Goal: Task Accomplishment & Management: Use online tool/utility

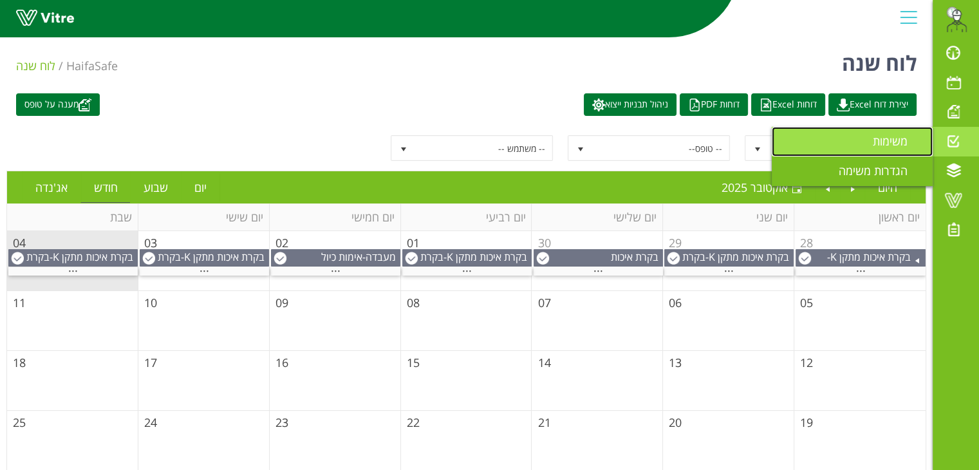
click at [876, 137] on span "משימות" at bounding box center [898, 140] width 50 height 15
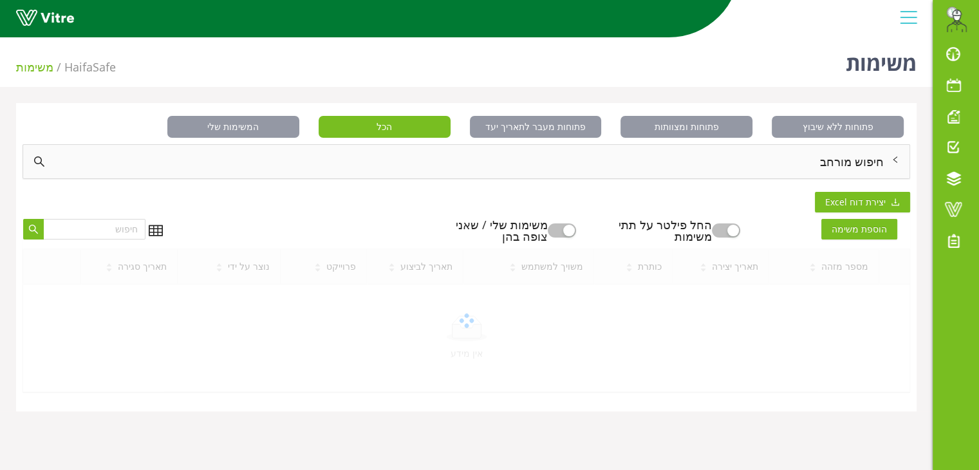
click at [871, 162] on div "חיפוש מורחב" at bounding box center [466, 161] width 887 height 33
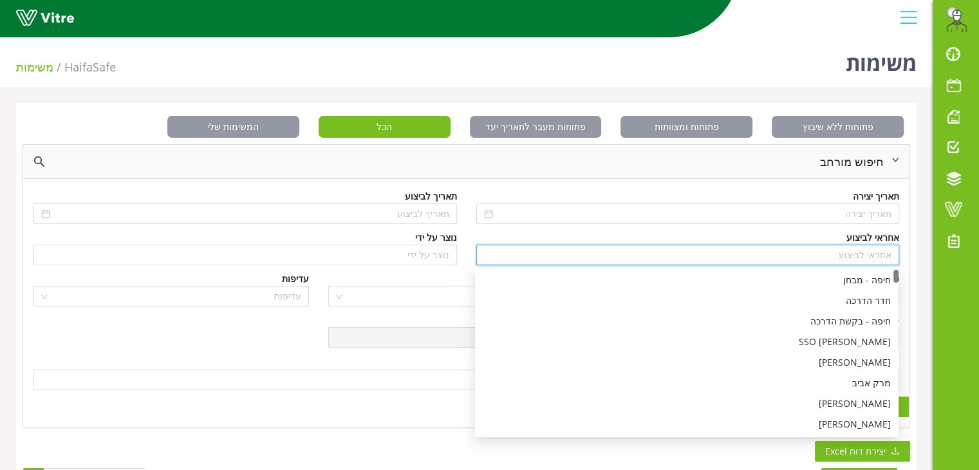
click at [865, 250] on input "search" at bounding box center [688, 254] width 408 height 19
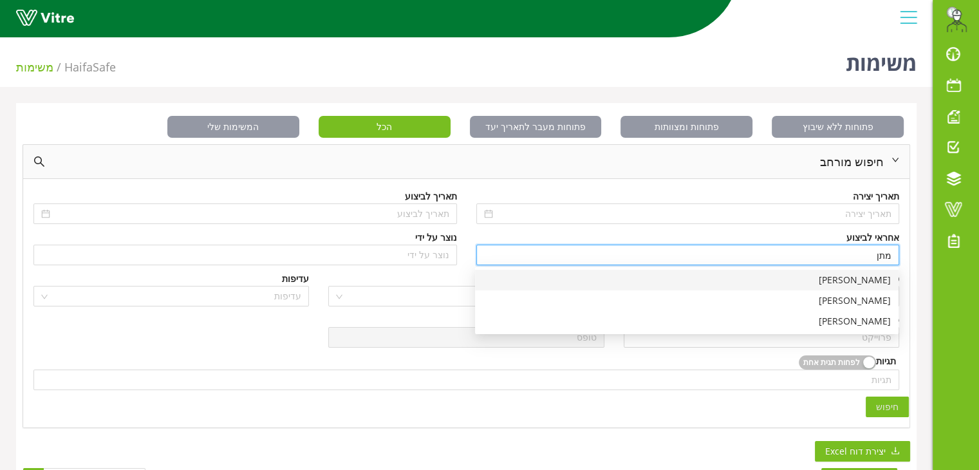
click at [867, 284] on div "[PERSON_NAME]" at bounding box center [687, 280] width 408 height 14
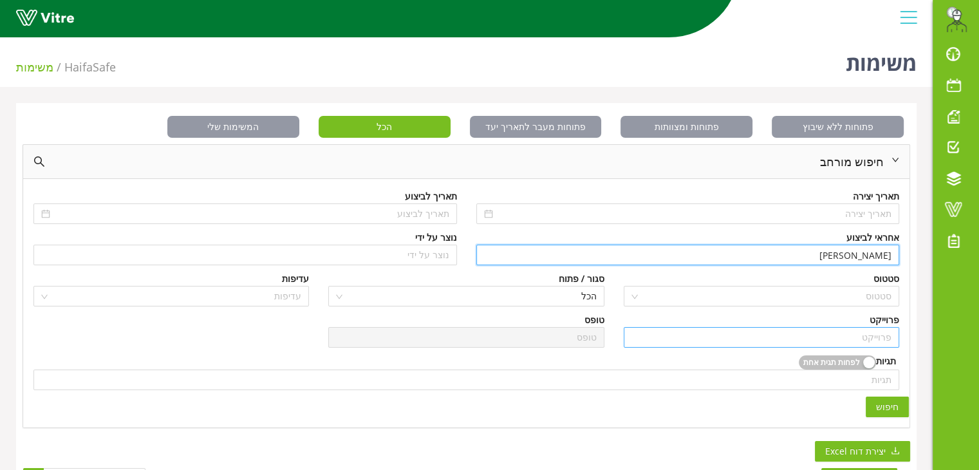
type input "[PERSON_NAME]"
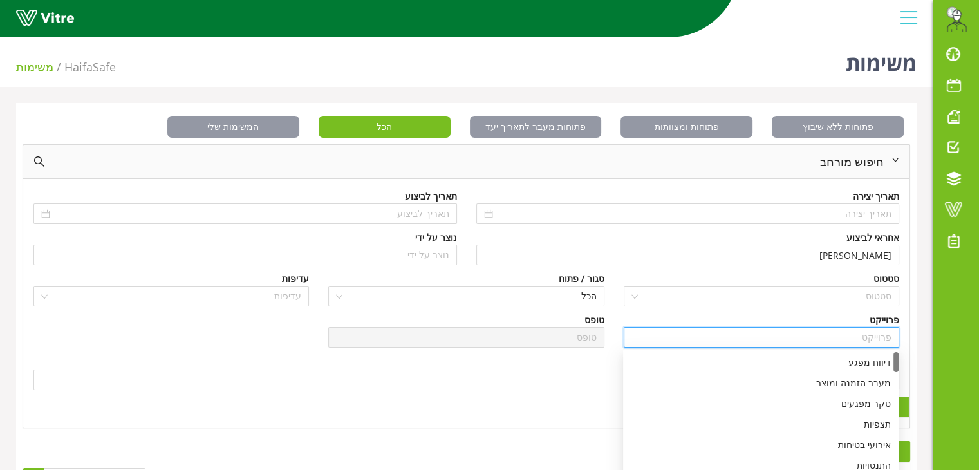
click at [863, 337] on input "search" at bounding box center [762, 337] width 260 height 19
click at [867, 366] on div "דיווח מפגע" at bounding box center [761, 362] width 260 height 14
type input "דיווח מפגע"
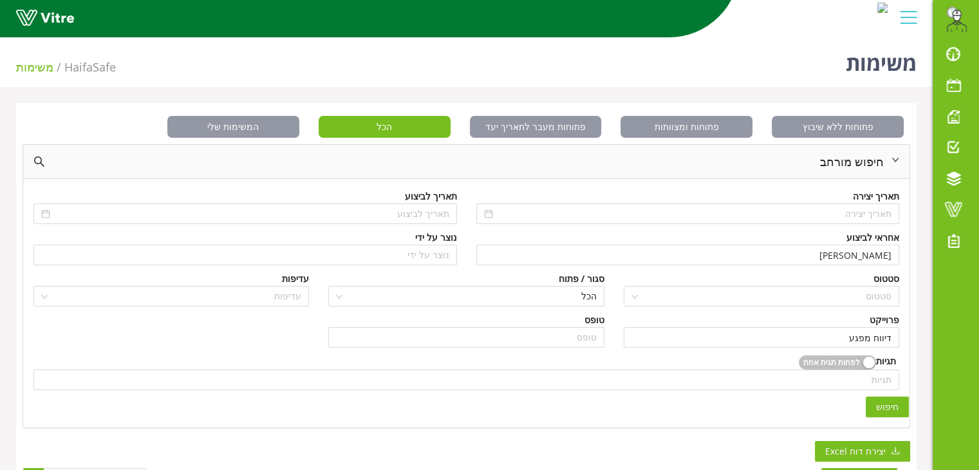
click at [890, 402] on span "חיפוש" at bounding box center [887, 407] width 23 height 14
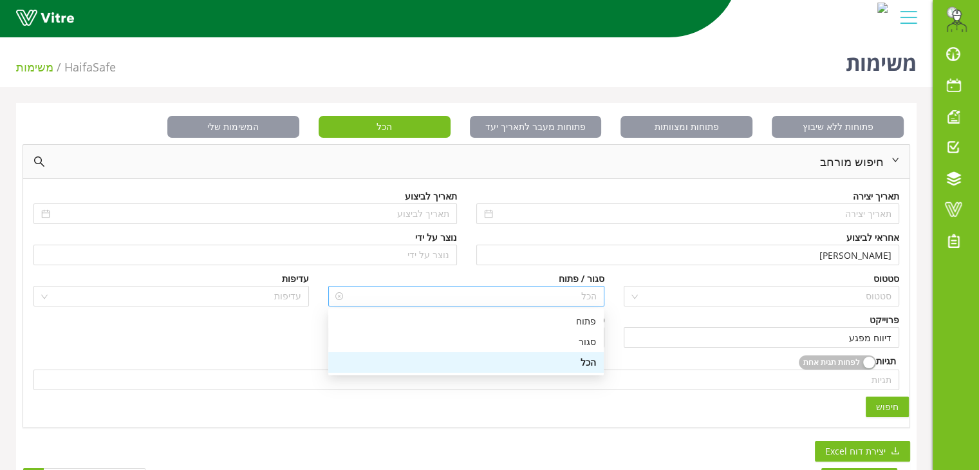
click at [531, 293] on span "הכל" at bounding box center [466, 296] width 260 height 19
click at [558, 335] on div "סגור" at bounding box center [466, 342] width 260 height 14
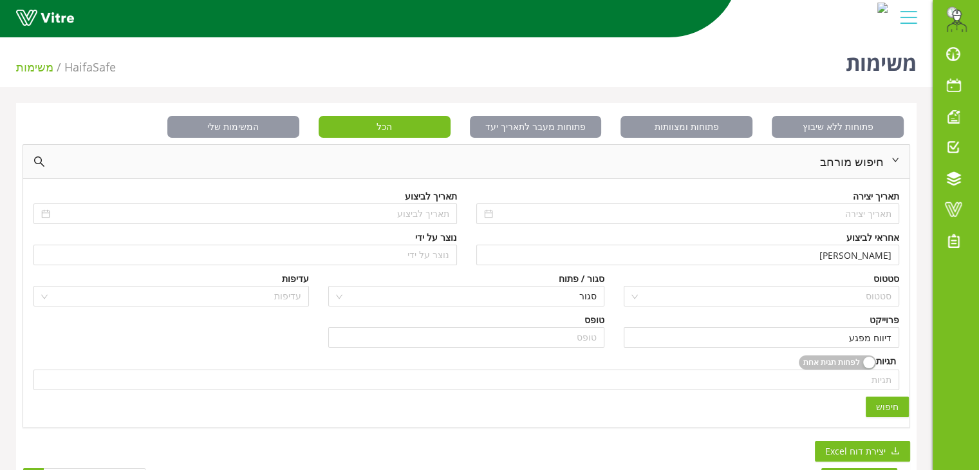
click at [889, 405] on span "חיפוש" at bounding box center [887, 407] width 23 height 14
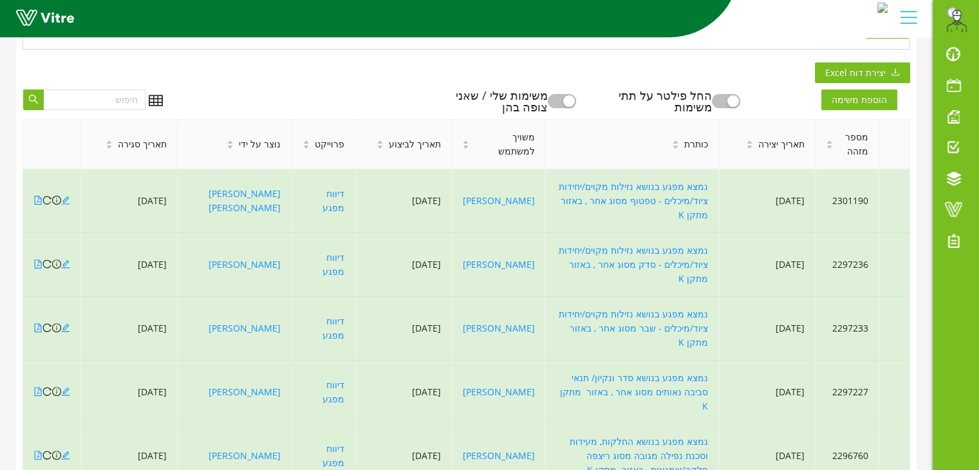
scroll to position [380, 0]
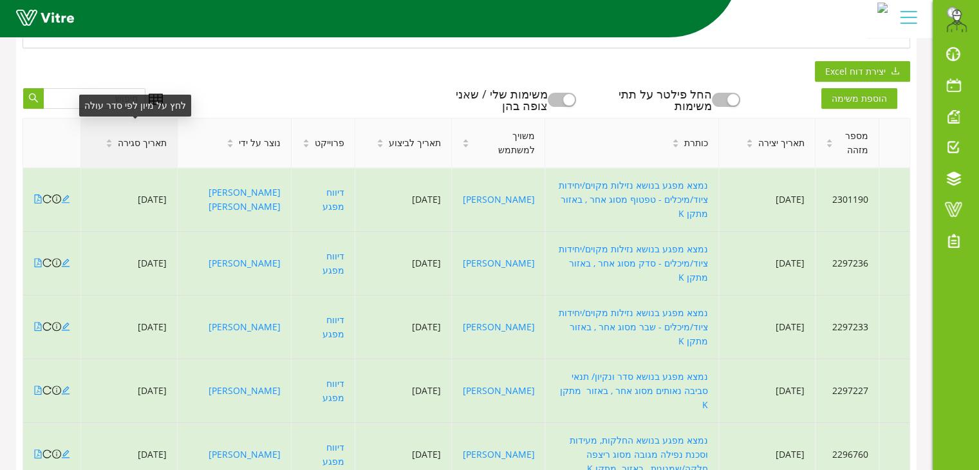
click at [152, 140] on span "תאריך סגירה" at bounding box center [142, 143] width 49 height 14
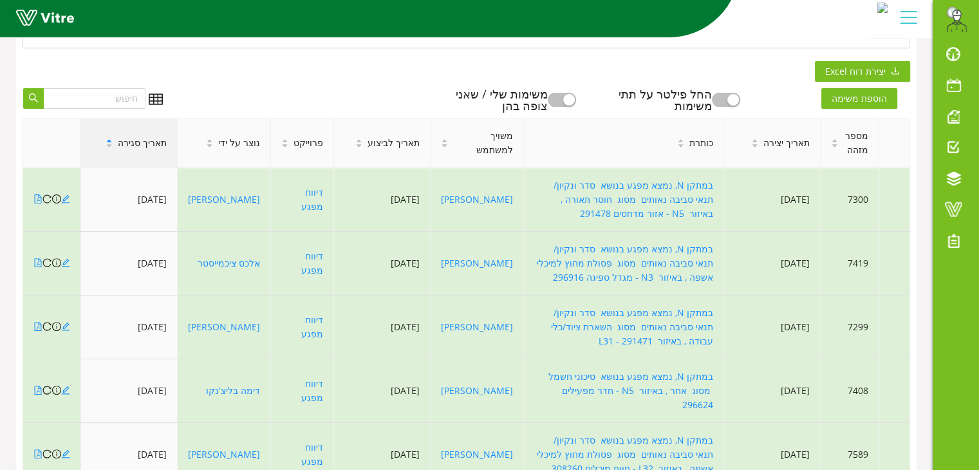
click at [152, 140] on span "תאריך סגירה" at bounding box center [142, 143] width 49 height 14
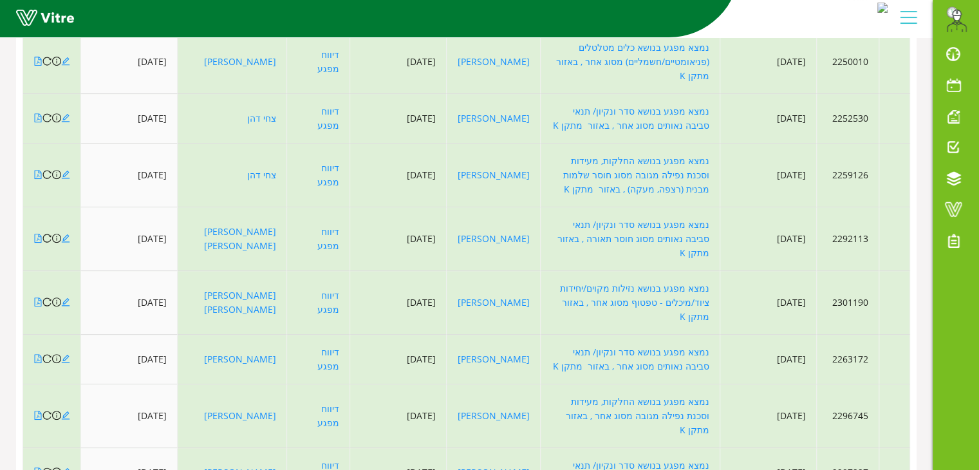
scroll to position [641, 0]
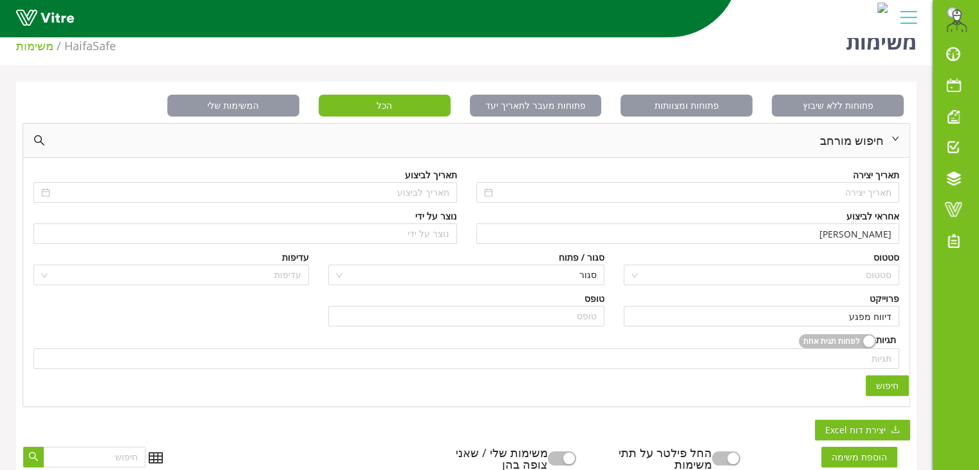
scroll to position [13, 0]
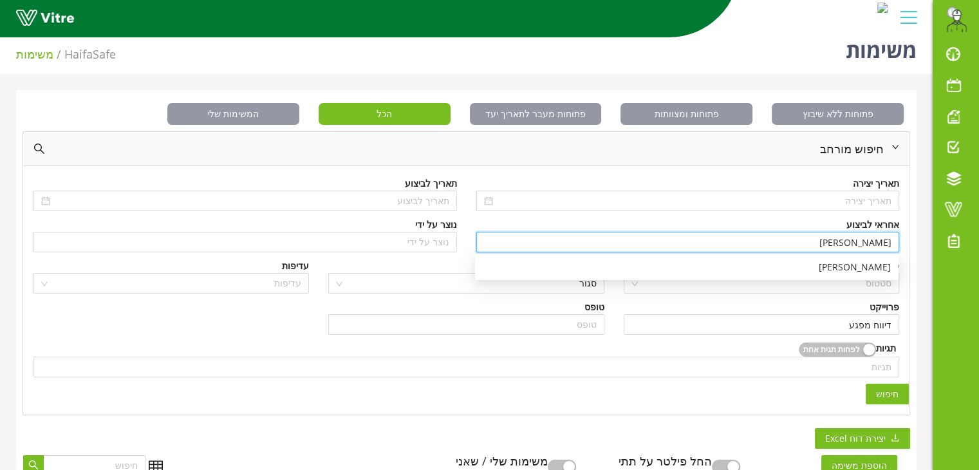
drag, startPoint x: 852, startPoint y: 238, endPoint x: 907, endPoint y: 243, distance: 55.0
click at [907, 243] on div "אחראי לביצוע [PERSON_NAME]" at bounding box center [688, 238] width 443 height 41
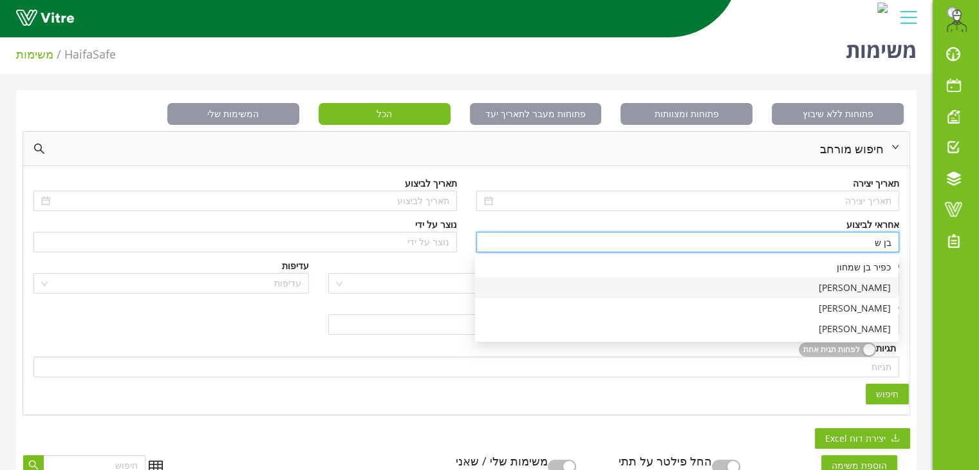
click at [860, 288] on div "[PERSON_NAME]" at bounding box center [687, 288] width 408 height 14
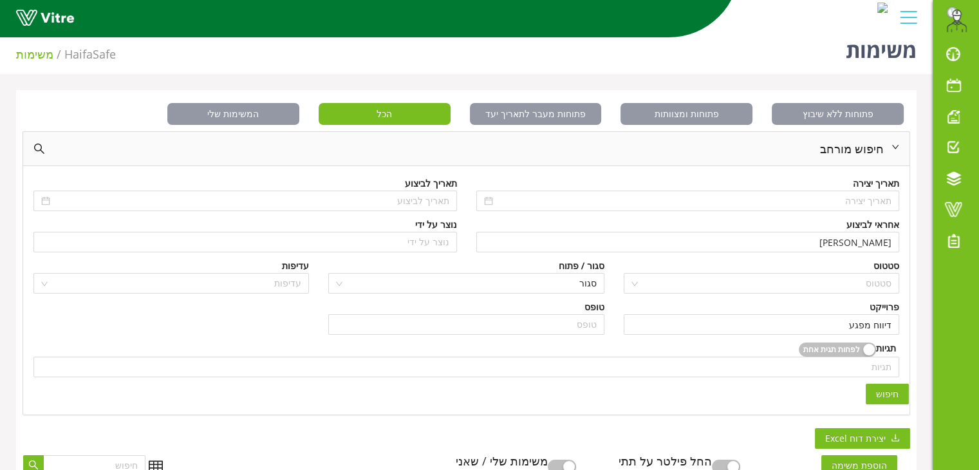
click at [885, 390] on span "חיפוש" at bounding box center [887, 394] width 23 height 14
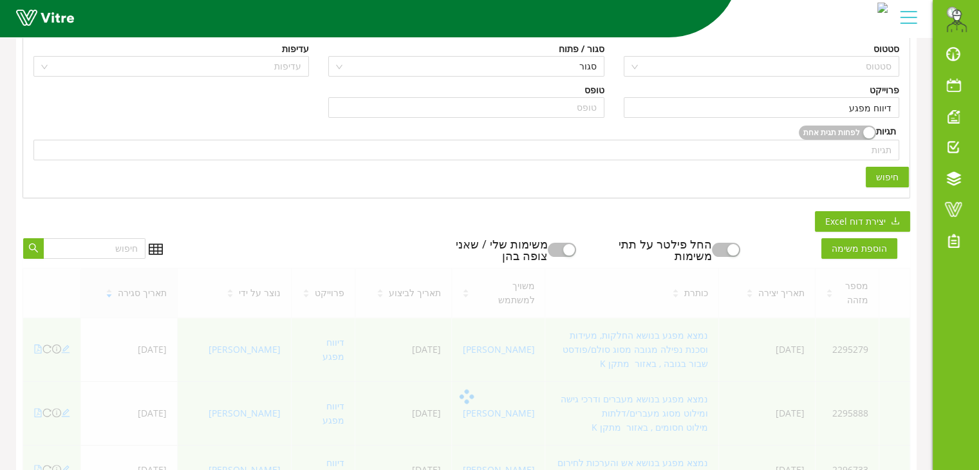
scroll to position [231, 0]
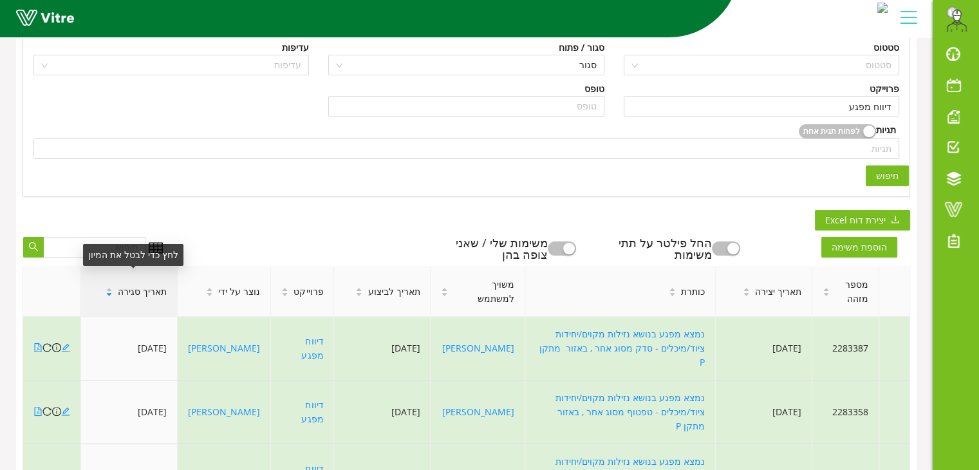
click at [139, 297] on span "תאריך סגירה" at bounding box center [142, 292] width 49 height 14
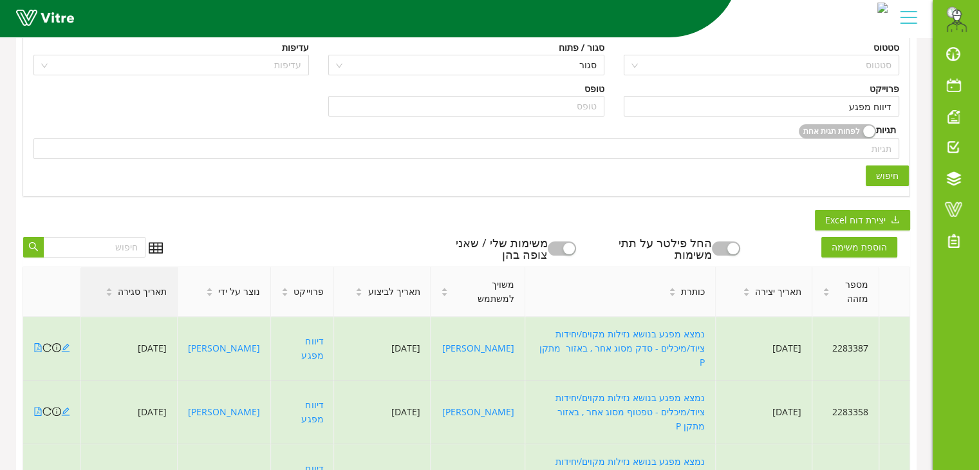
click at [139, 297] on span "תאריך סגירה" at bounding box center [142, 292] width 49 height 14
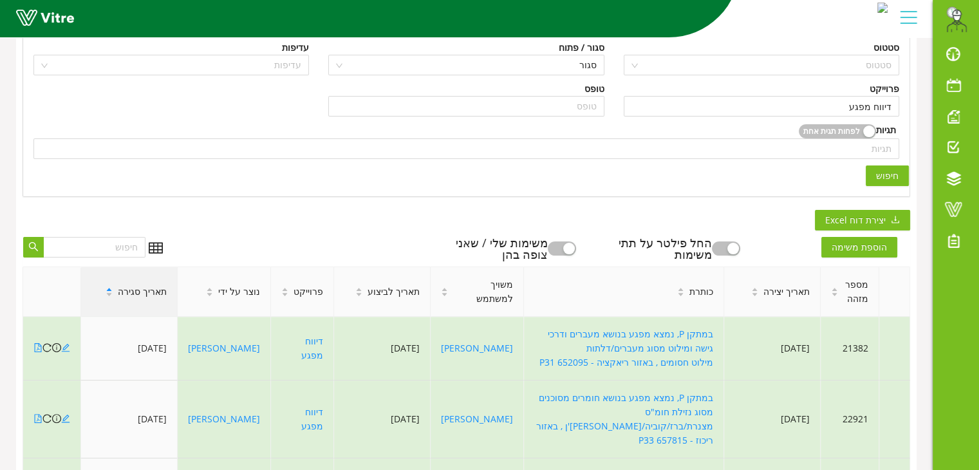
click at [139, 297] on span "תאריך סגירה" at bounding box center [142, 292] width 49 height 14
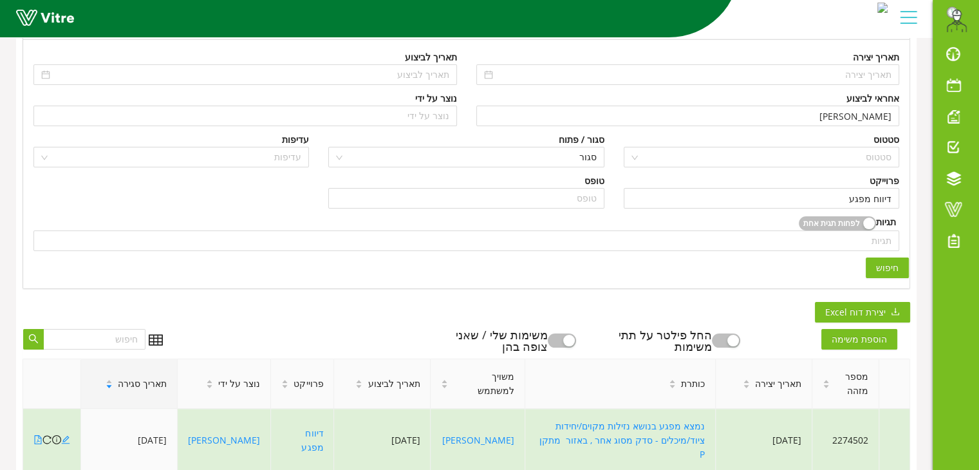
scroll to position [139, 0]
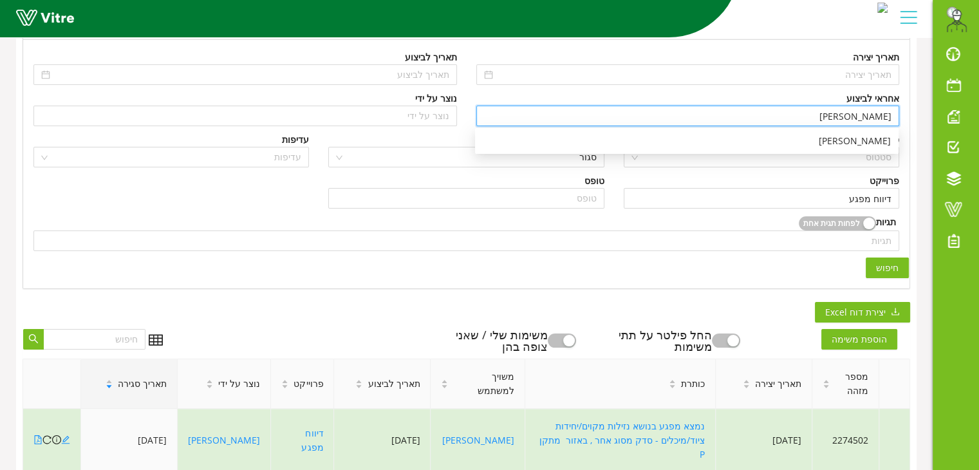
drag, startPoint x: 850, startPoint y: 117, endPoint x: 901, endPoint y: 119, distance: 51.6
click at [901, 119] on div "אחראי לביצוע [PERSON_NAME]" at bounding box center [688, 111] width 443 height 41
click at [873, 142] on div "[PERSON_NAME]" at bounding box center [687, 141] width 408 height 14
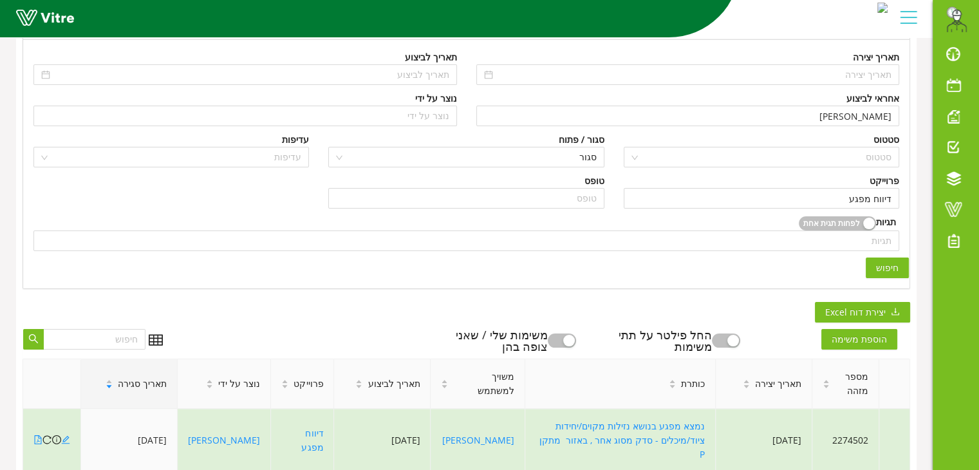
click at [894, 261] on span "חיפוש" at bounding box center [887, 268] width 23 height 14
click at [133, 390] on div "תאריך סגירה" at bounding box center [136, 383] width 82 height 35
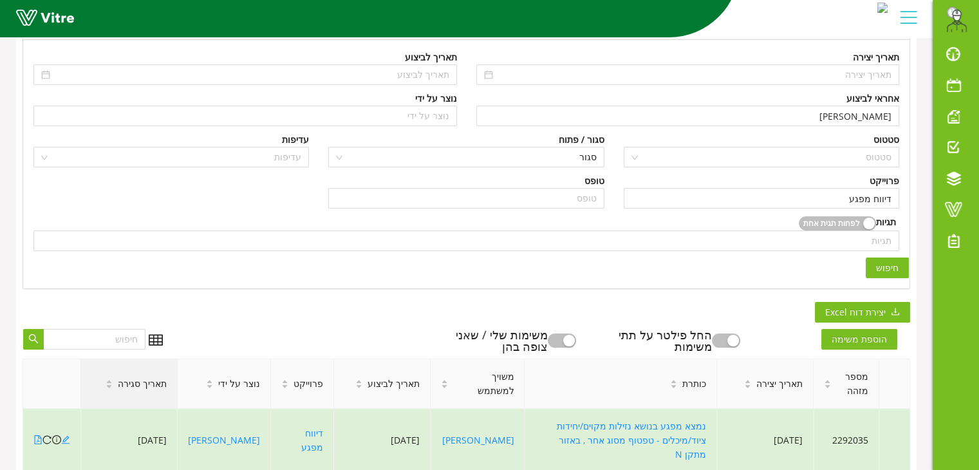
click at [133, 390] on div "תאריך סגירה" at bounding box center [136, 383] width 82 height 35
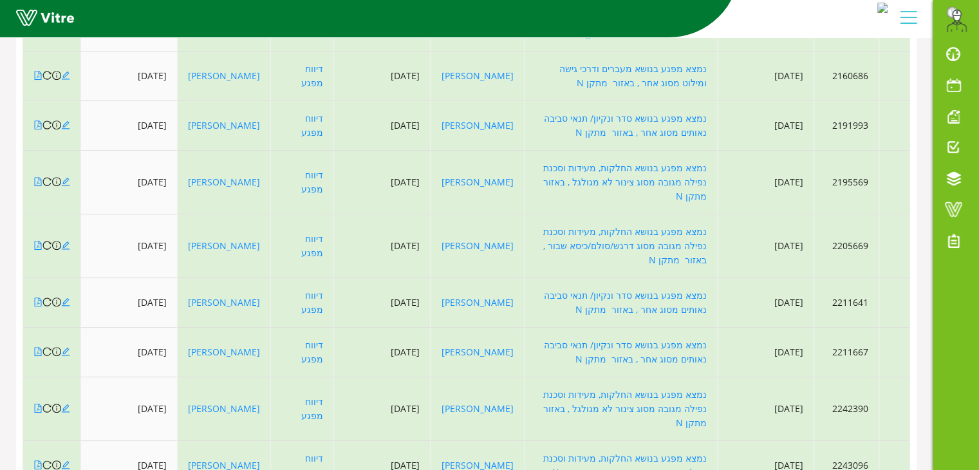
scroll to position [641, 0]
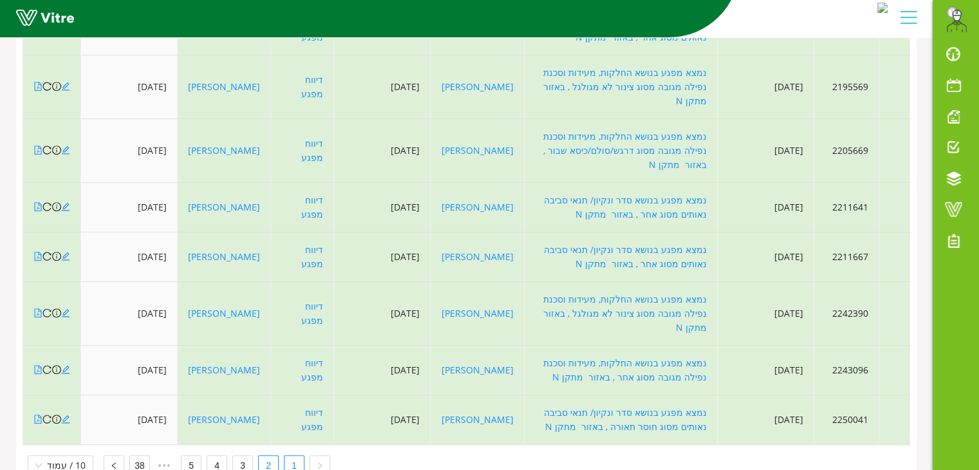
click at [268, 456] on link "2" at bounding box center [268, 465] width 19 height 19
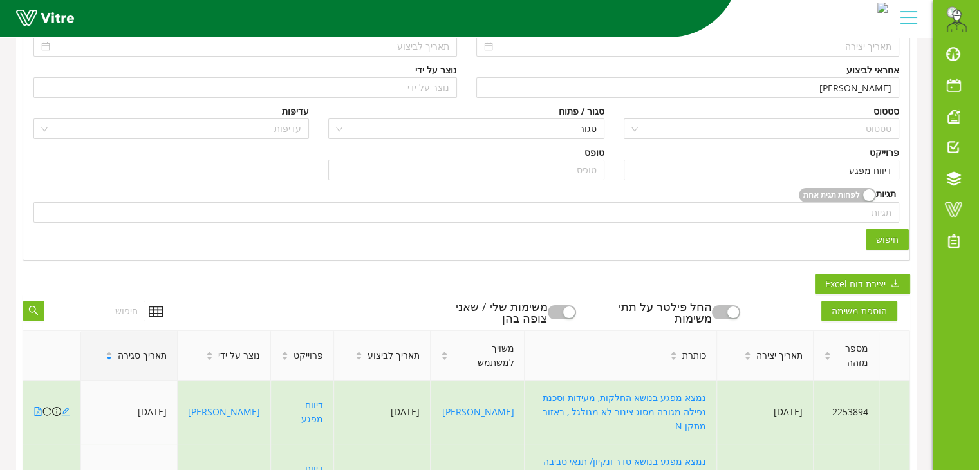
scroll to position [103, 0]
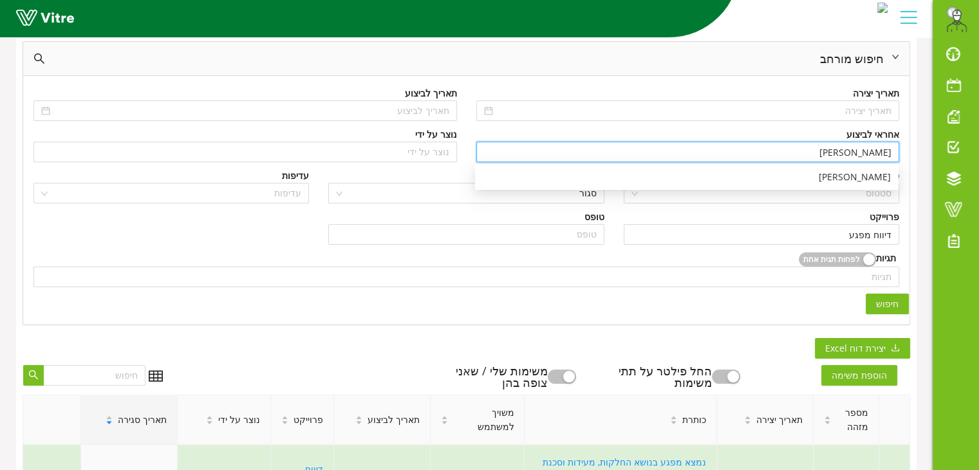
drag, startPoint x: 824, startPoint y: 151, endPoint x: 901, endPoint y: 157, distance: 77.5
click at [901, 157] on div "אחראי לביצוע [PERSON_NAME]" at bounding box center [688, 147] width 443 height 41
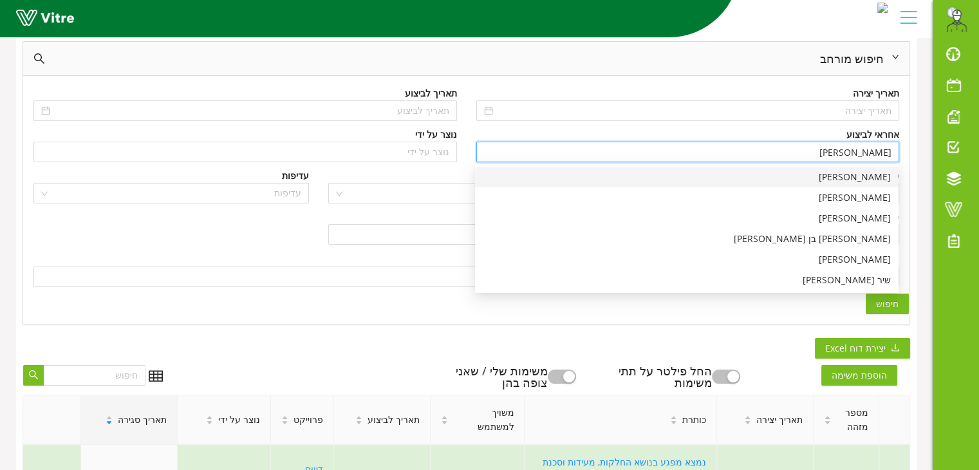
click at [887, 173] on div "[PERSON_NAME]" at bounding box center [687, 177] width 408 height 14
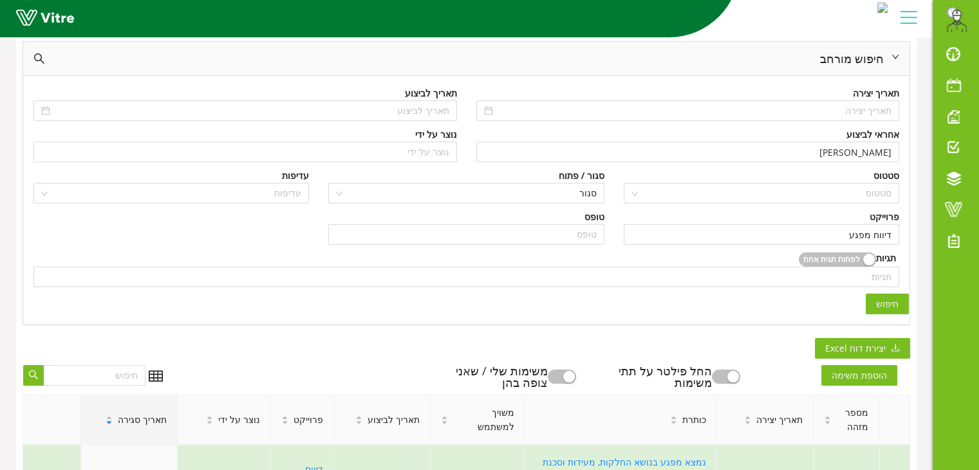
click at [890, 304] on span "חיפוש" at bounding box center [887, 304] width 23 height 14
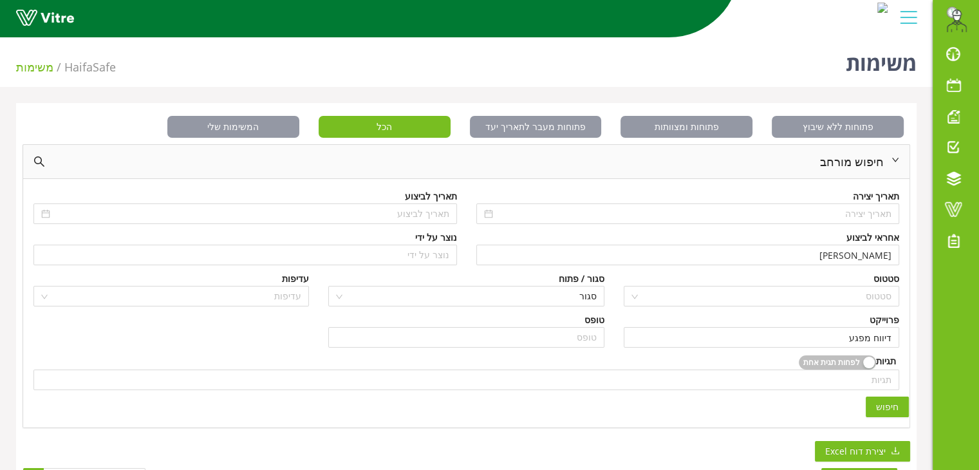
scroll to position [0, 0]
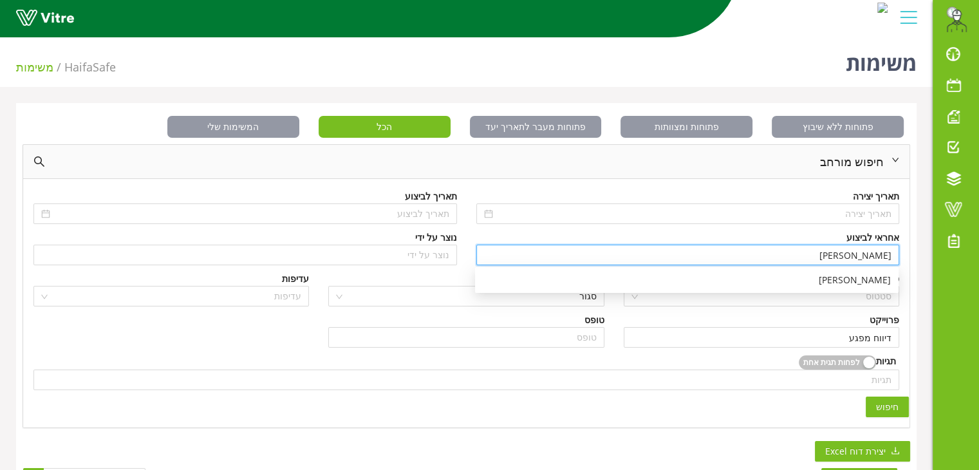
drag, startPoint x: 848, startPoint y: 255, endPoint x: 922, endPoint y: 254, distance: 74.1
click at [883, 280] on div "ספיר דנון" at bounding box center [687, 280] width 408 height 14
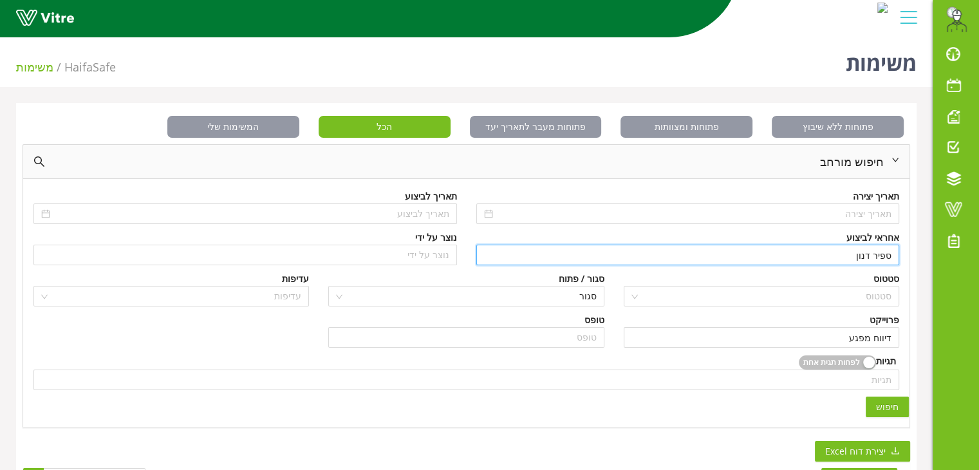
type input "ספיר דנון"
click at [887, 411] on span "חיפוש" at bounding box center [887, 407] width 23 height 14
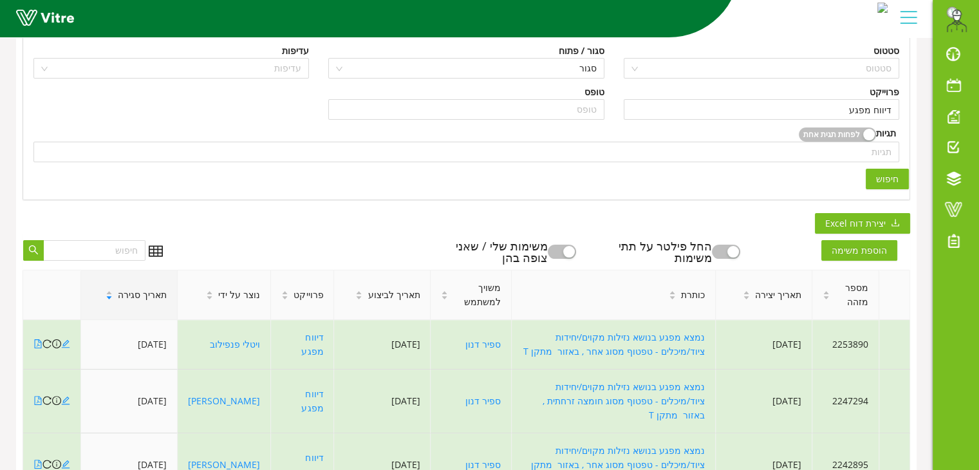
scroll to position [229, 0]
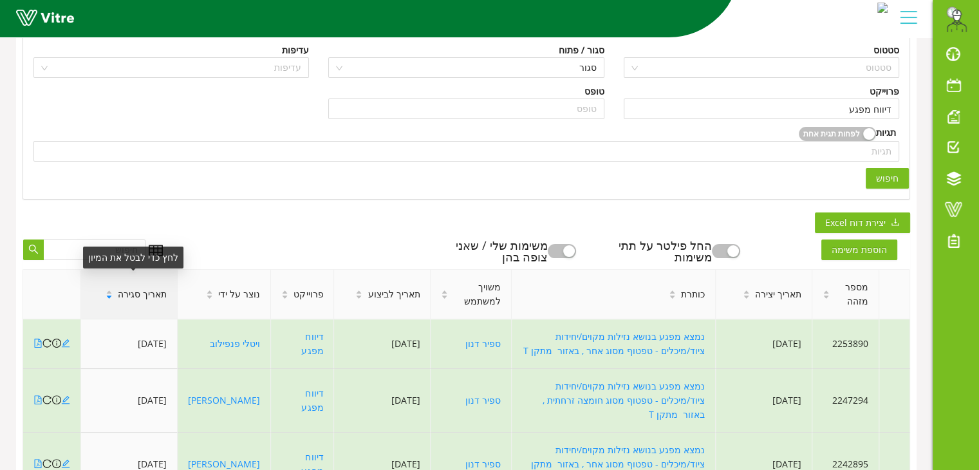
click at [142, 299] on span "תאריך סגירה" at bounding box center [142, 294] width 49 height 14
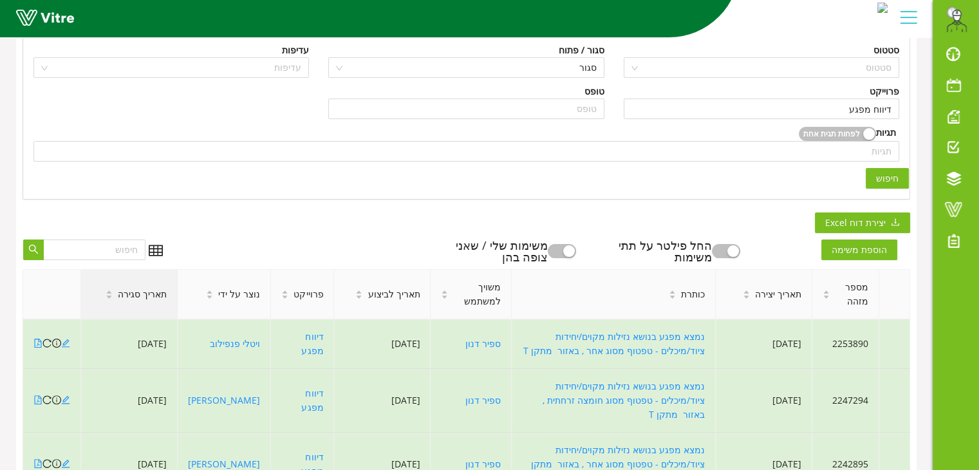
click at [142, 299] on span "תאריך סגירה" at bounding box center [142, 294] width 49 height 14
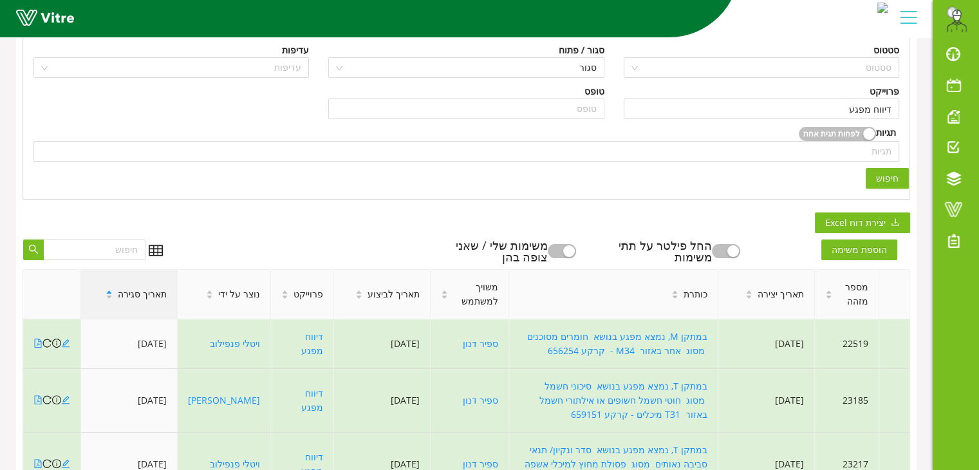
click at [142, 299] on span "תאריך סגירה" at bounding box center [142, 294] width 49 height 14
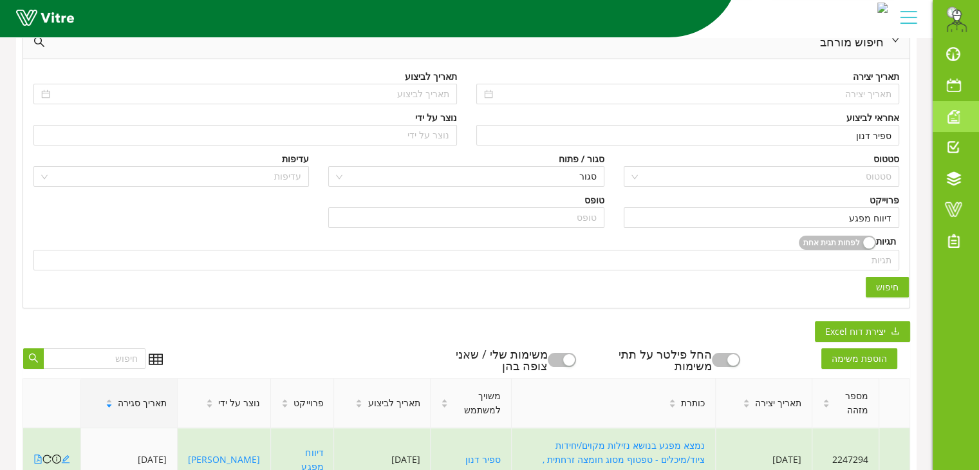
scroll to position [118, 0]
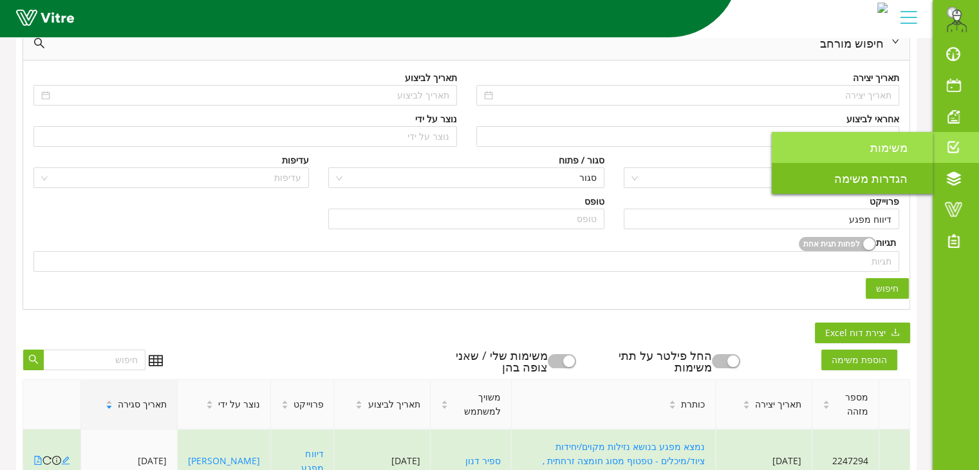
click at [895, 155] on link "משימות" at bounding box center [852, 147] width 161 height 31
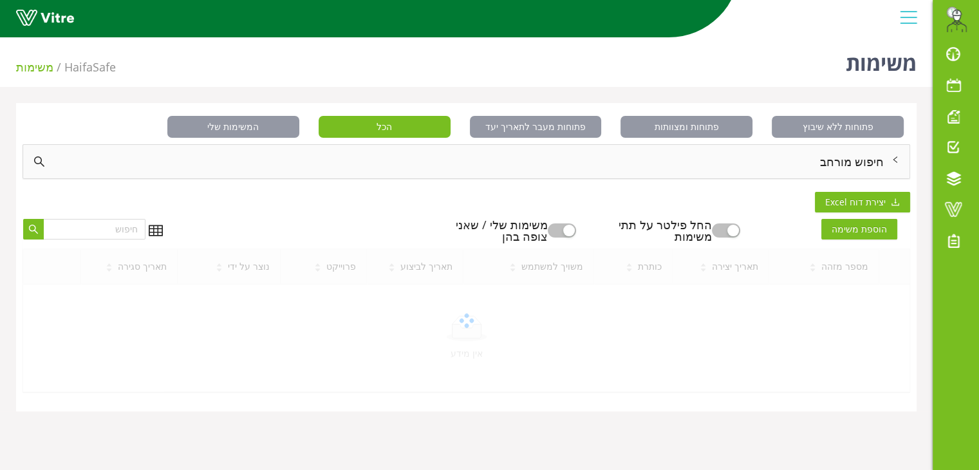
click at [895, 156] on icon "right" at bounding box center [896, 160] width 8 height 8
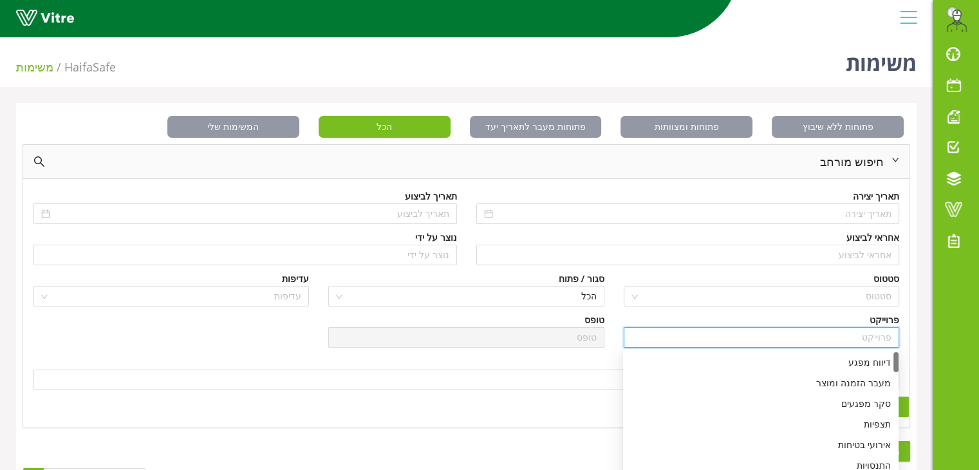
click at [836, 345] on input "search" at bounding box center [762, 337] width 260 height 19
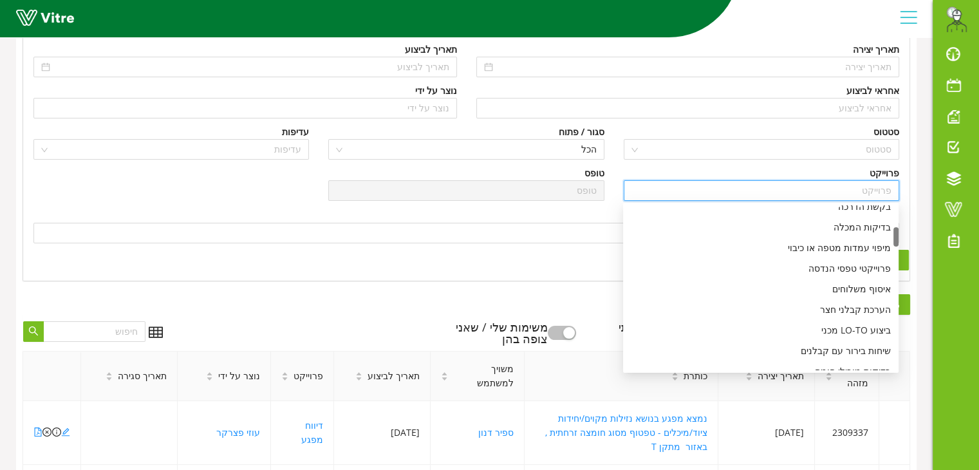
scroll to position [203, 0]
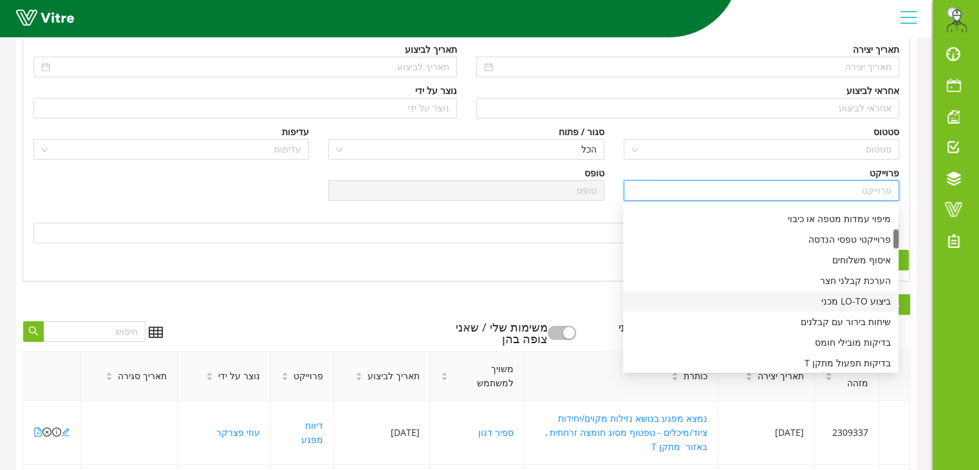
click at [862, 304] on div "ביצוע LO-TO מכני" at bounding box center [761, 301] width 260 height 14
type input "ביצוע LO-TO מכני"
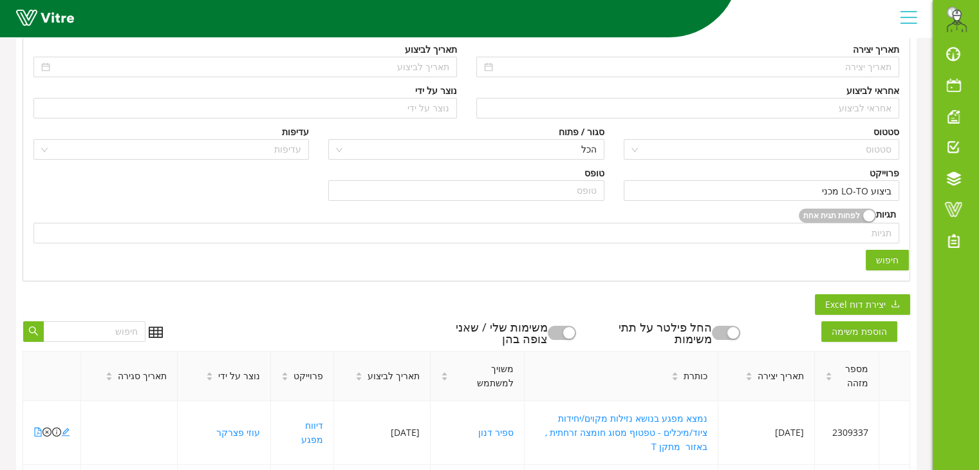
click at [891, 266] on button "חיפוש" at bounding box center [887, 260] width 43 height 21
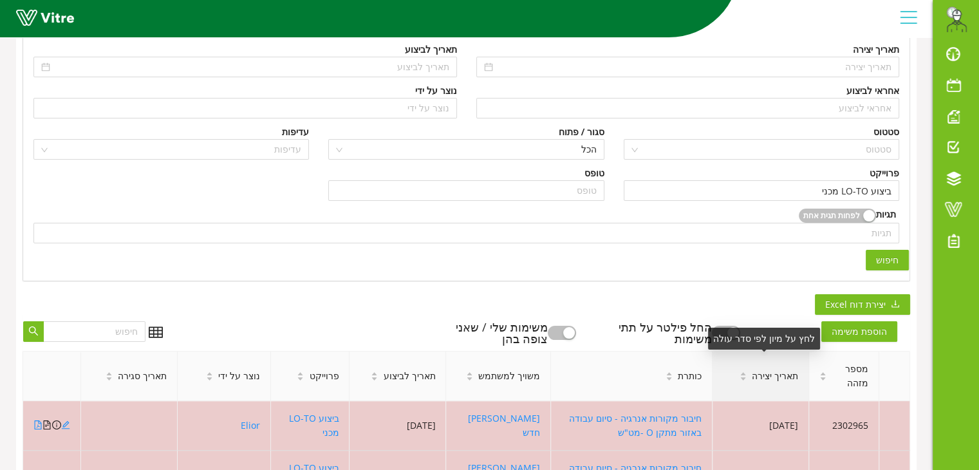
click at [778, 382] on div "תאריך יצירה" at bounding box center [768, 376] width 79 height 35
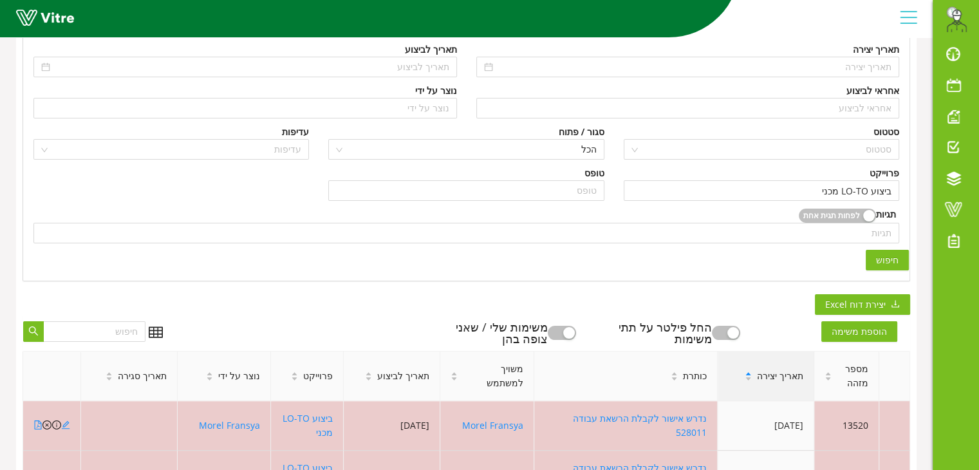
click at [778, 382] on div "תאריך יצירה" at bounding box center [774, 376] width 79 height 35
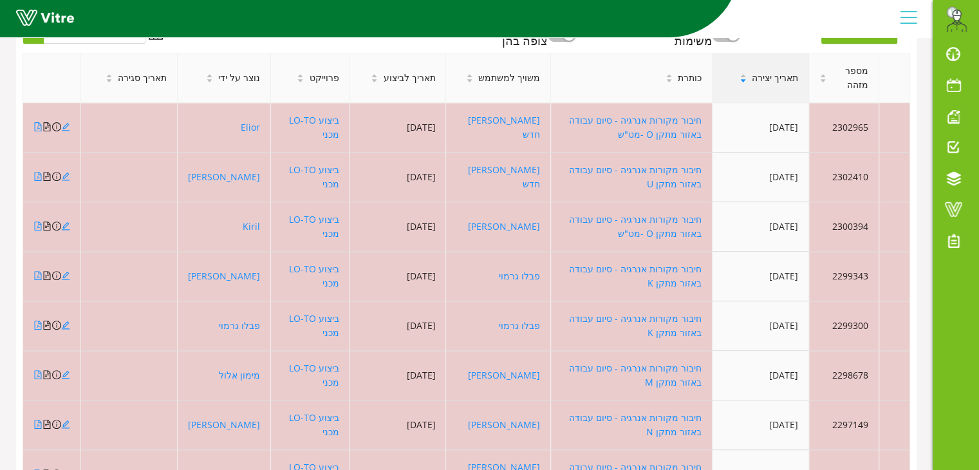
scroll to position [446, 0]
click at [962, 223] on link "Vitre" at bounding box center [956, 209] width 46 height 31
